Goal: Task Accomplishment & Management: Manage account settings

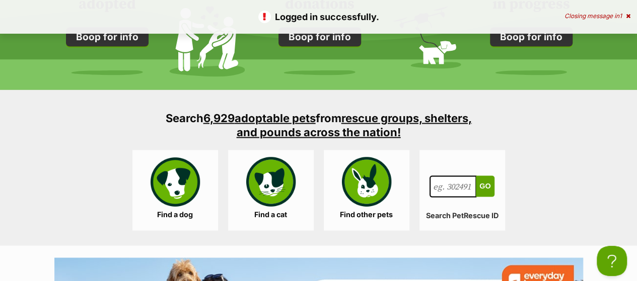
scroll to position [936, 0]
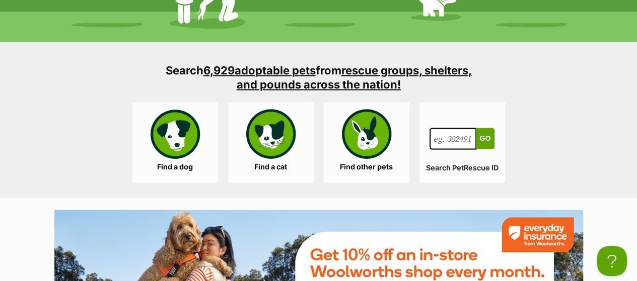
scroll to position [992, 0]
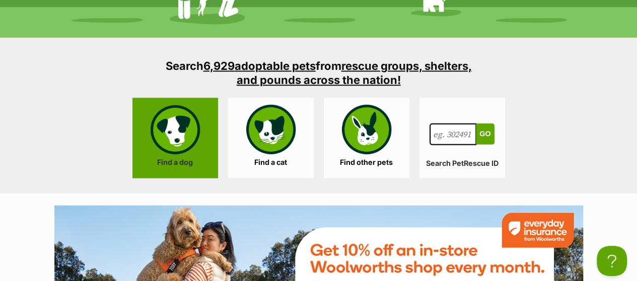
click at [181, 121] on link "Find a dog" at bounding box center [175, 138] width 86 height 81
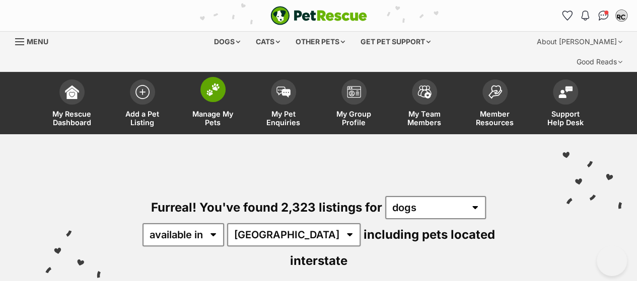
click at [216, 82] on link "Manage My Pets" at bounding box center [213, 104] width 70 height 60
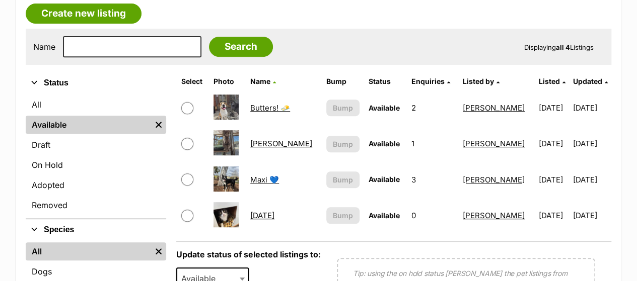
scroll to position [205, 0]
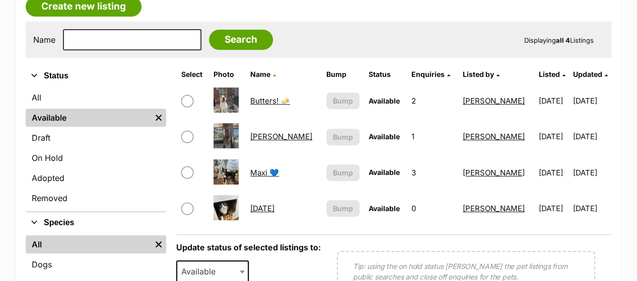
click at [184, 167] on input "checkbox" at bounding box center [187, 173] width 12 height 12
checkbox input "true"
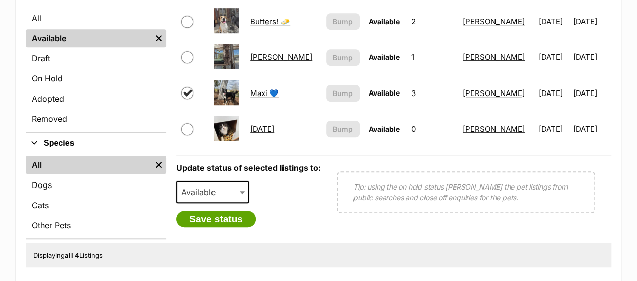
scroll to position [328, 0]
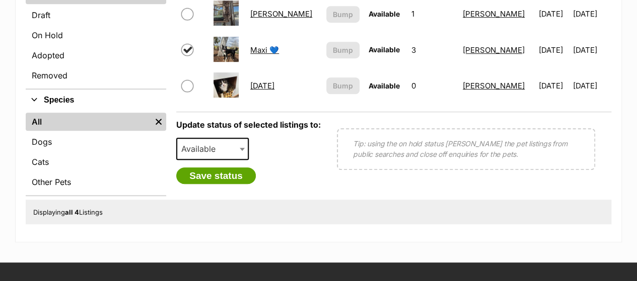
click at [231, 138] on span "Available" at bounding box center [212, 149] width 72 height 22
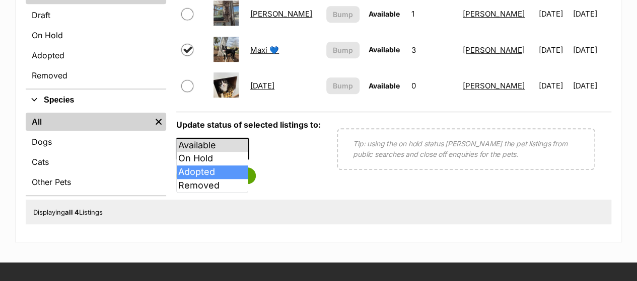
select select "rehomed"
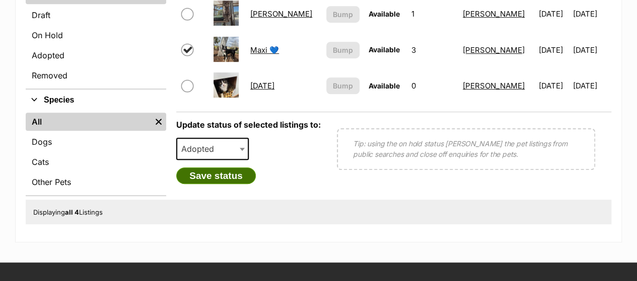
click at [224, 168] on button "Save status" at bounding box center [216, 176] width 80 height 17
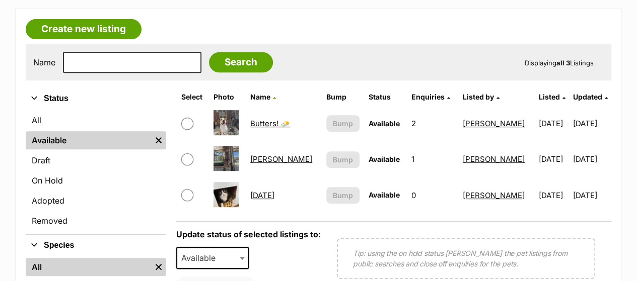
scroll to position [190, 0]
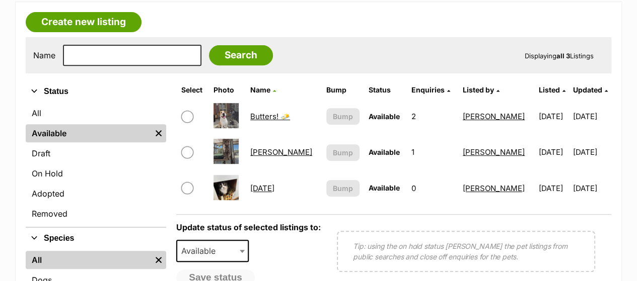
click at [319, 47] on div "Name Search Displaying all 3 Listings" at bounding box center [318, 55] width 585 height 36
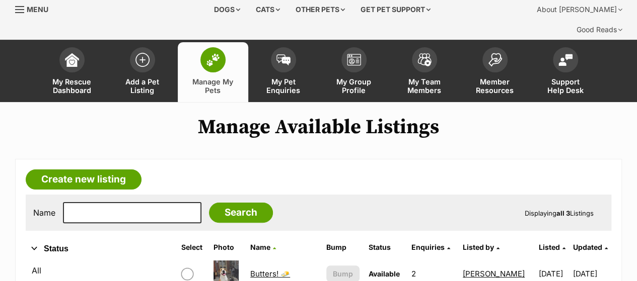
scroll to position [36, 0]
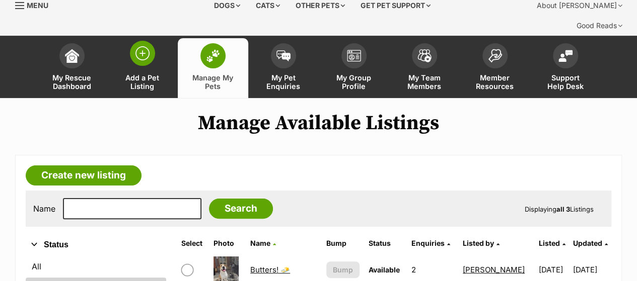
click at [152, 41] on span at bounding box center [142, 53] width 25 height 25
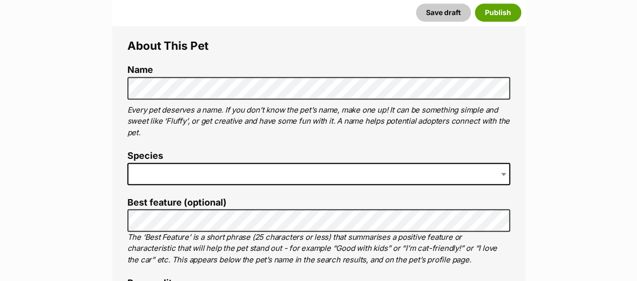
scroll to position [354, 0]
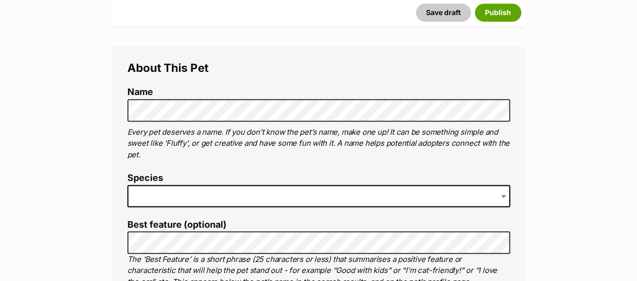
click at [159, 185] on span at bounding box center [318, 196] width 382 height 22
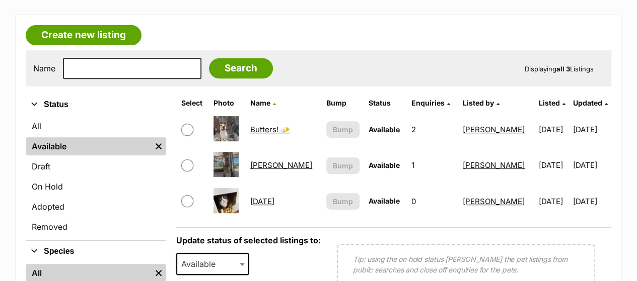
scroll to position [185, 0]
